Goal: Transaction & Acquisition: Purchase product/service

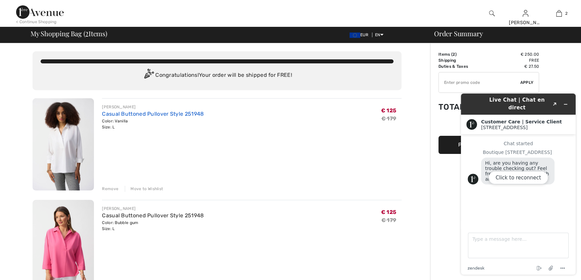
click at [134, 117] on link "Casual Buttoned Pullover Style 251948" at bounding box center [153, 114] width 102 height 6
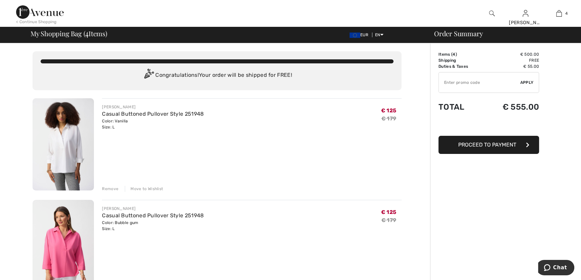
click at [107, 192] on div "Remove" at bounding box center [110, 189] width 16 height 6
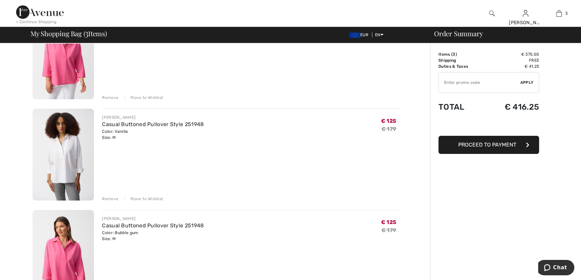
scroll to position [30, 0]
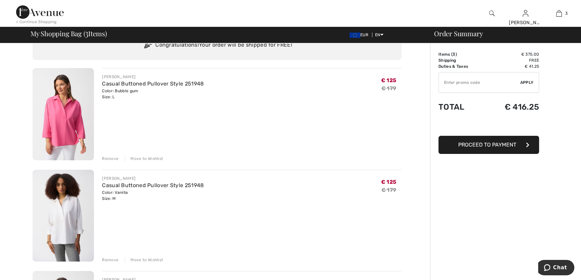
click at [111, 162] on div "Remove" at bounding box center [110, 159] width 16 height 6
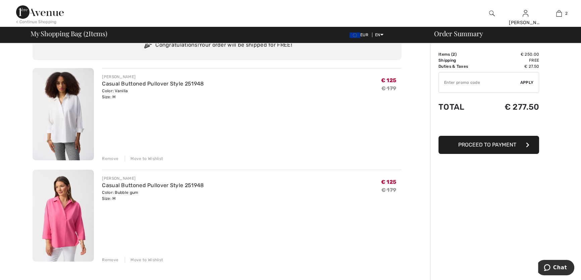
scroll to position [0, 0]
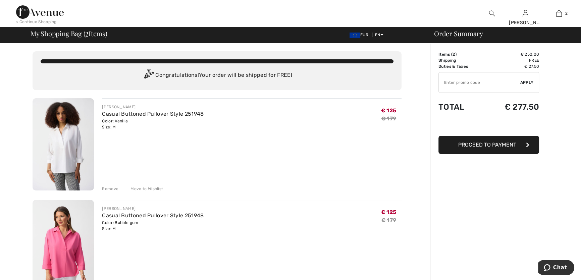
click at [497, 148] on span "Proceed to Payment" at bounding box center [487, 145] width 58 height 6
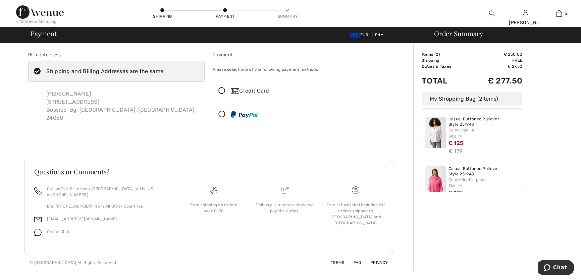
scroll to position [19, 0]
drag, startPoint x: 100, startPoint y: 182, endPoint x: 496, endPoint y: 262, distance: 404.4
click at [495, 262] on div "Order Summary Details Items ( 2 ) € 250.00 Promo code € 0.00 Shipping Free Tax1…" at bounding box center [498, 157] width 168 height 228
click at [225, 95] on icon at bounding box center [222, 91] width 18 height 7
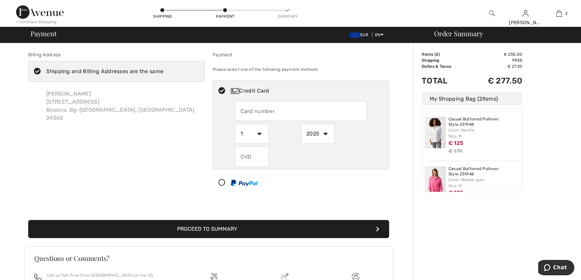
click at [263, 116] on input "text" at bounding box center [301, 111] width 132 height 20
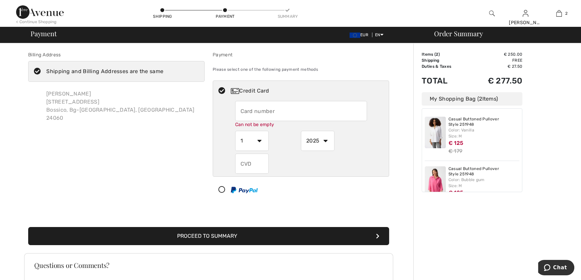
type input "5209420211854276"
select select "11"
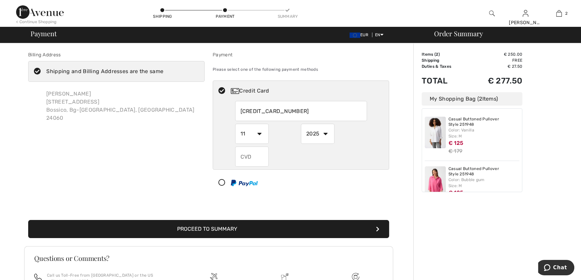
click at [253, 164] on input "text" at bounding box center [252, 157] width 34 height 20
type input "333"
drag, startPoint x: 223, startPoint y: 245, endPoint x: 226, endPoint y: 242, distance: 4.5
click at [223, 238] on button "Proceed to Summary" at bounding box center [208, 229] width 361 height 18
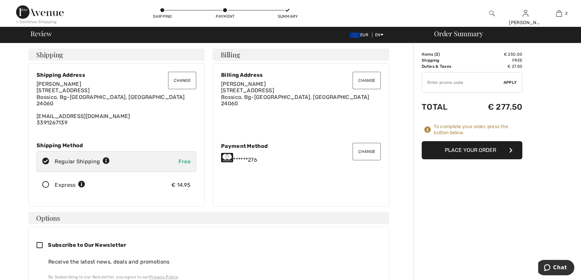
drag, startPoint x: 50, startPoint y: 196, endPoint x: 93, endPoint y: 212, distance: 45.6
click at [50, 189] on icon at bounding box center [46, 185] width 18 height 7
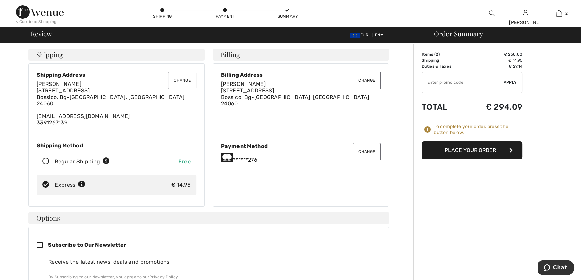
click at [478, 157] on button "Place Your Order" at bounding box center [472, 150] width 101 height 18
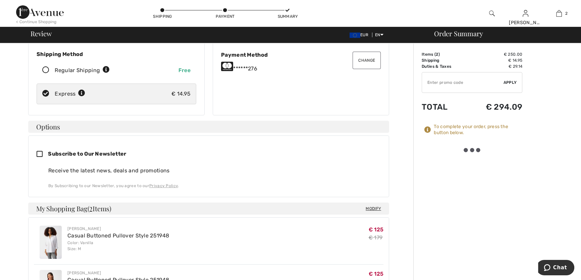
scroll to position [122, 0]
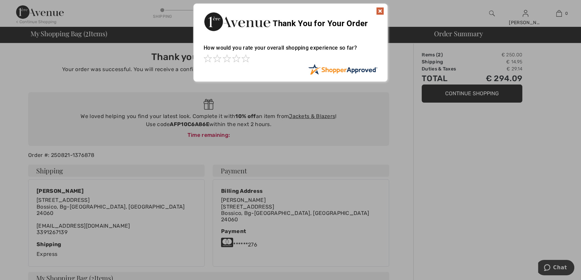
click at [382, 11] on img at bounding box center [380, 11] width 8 height 8
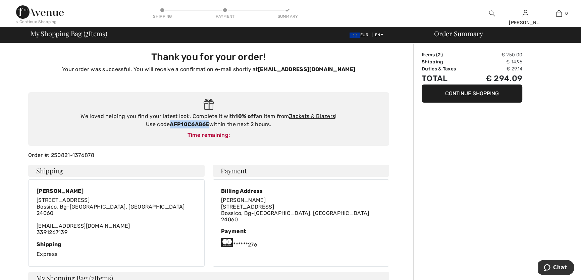
drag, startPoint x: 210, startPoint y: 136, endPoint x: 170, endPoint y: 137, distance: 39.9
click at [170, 128] on strong "AFP10C6A86E" at bounding box center [189, 124] width 39 height 6
click at [328, 119] on link "Jackets & Blazers" at bounding box center [312, 116] width 46 height 6
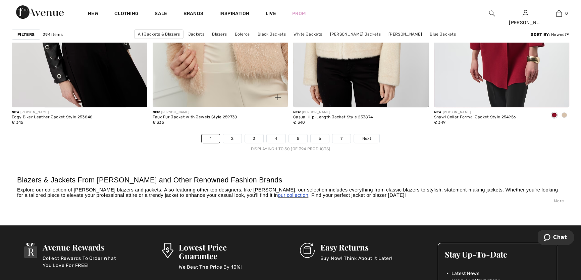
scroll to position [3600, 0]
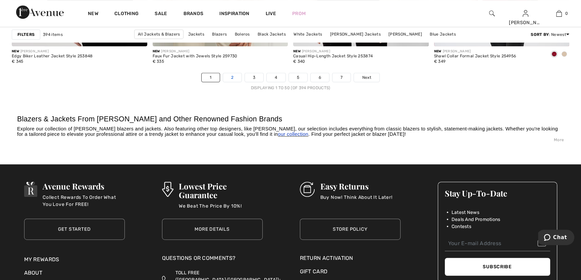
click at [223, 82] on link "2" at bounding box center [232, 77] width 18 height 9
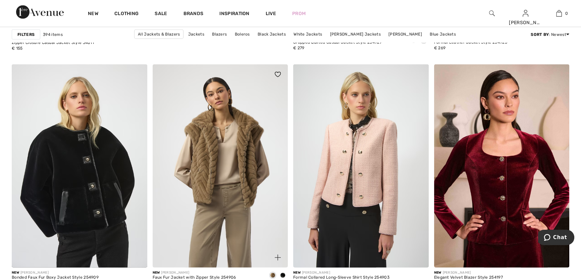
scroll to position [2410, 0]
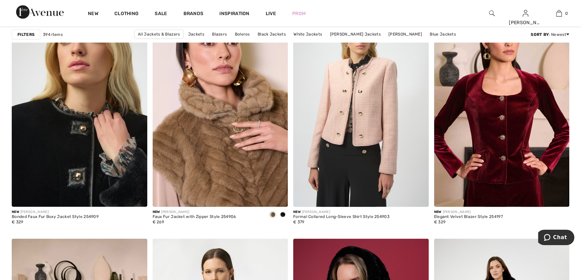
click at [91, 175] on img at bounding box center [80, 105] width 136 height 203
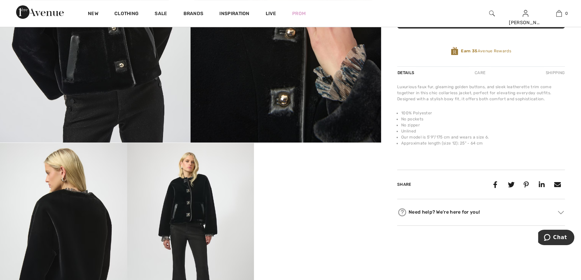
scroll to position [91, 0]
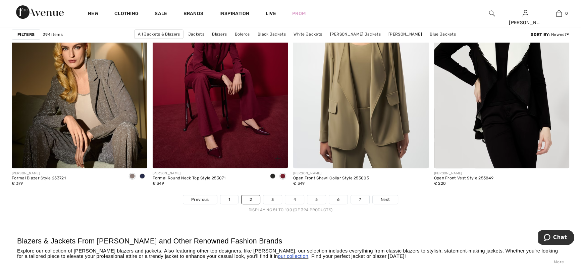
scroll to position [3570, 0]
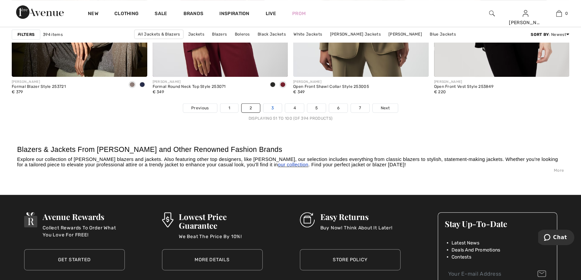
click at [267, 112] on link "3" at bounding box center [272, 108] width 18 height 9
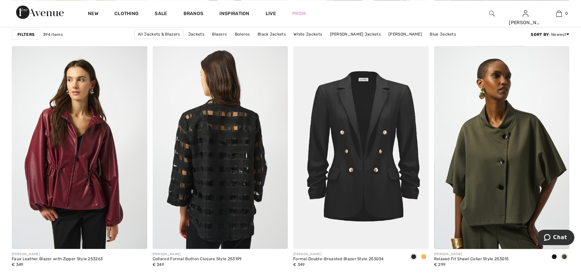
scroll to position [1587, 0]
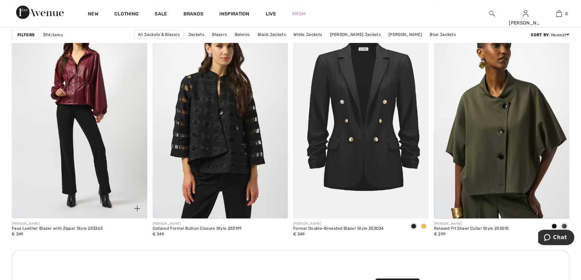
drag, startPoint x: 74, startPoint y: 180, endPoint x: 73, endPoint y: 185, distance: 4.9
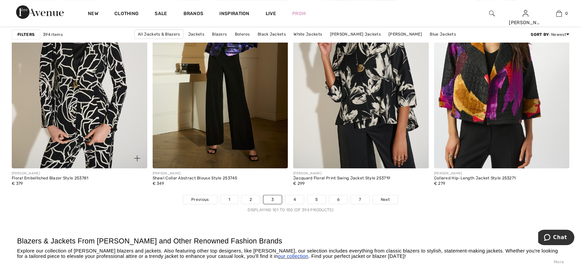
scroll to position [3539, 0]
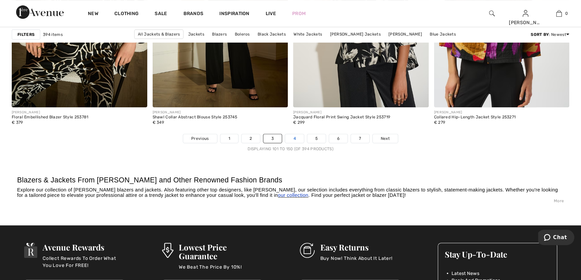
click at [293, 143] on link "4" at bounding box center [294, 138] width 18 height 9
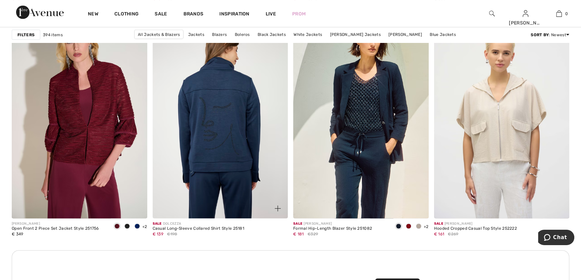
scroll to position [1434, 0]
